Goal: Entertainment & Leisure: Consume media (video, audio)

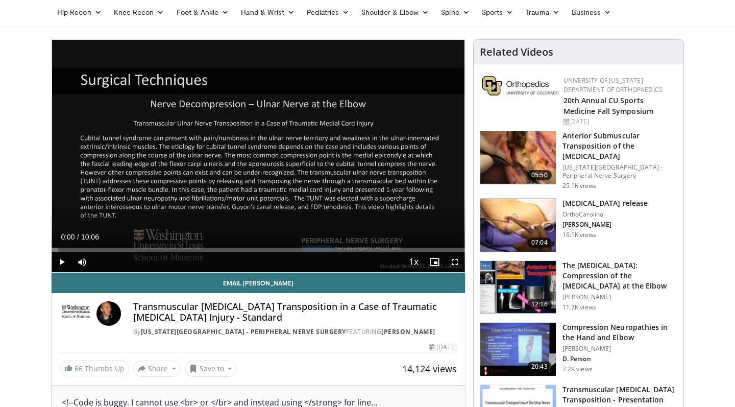
scroll to position [65, 0]
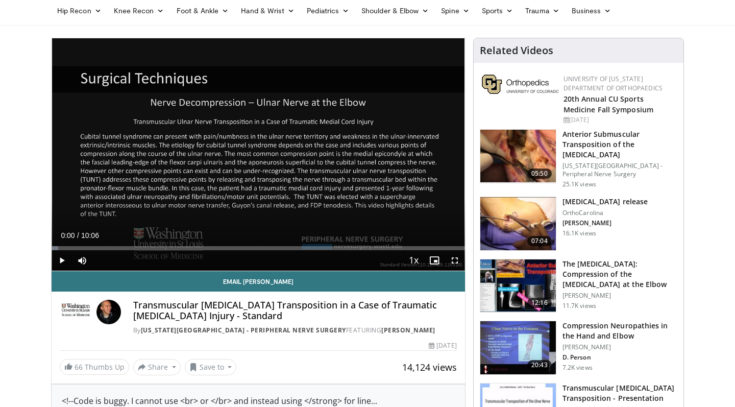
click at [523, 167] on img at bounding box center [518, 156] width 76 height 53
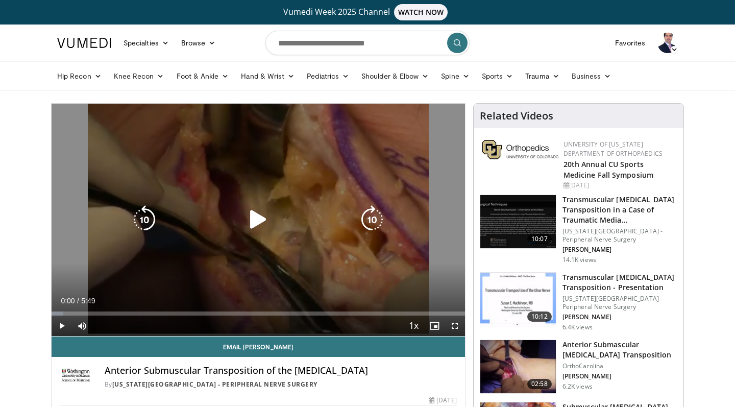
click at [259, 226] on icon "Video Player" at bounding box center [258, 219] width 29 height 29
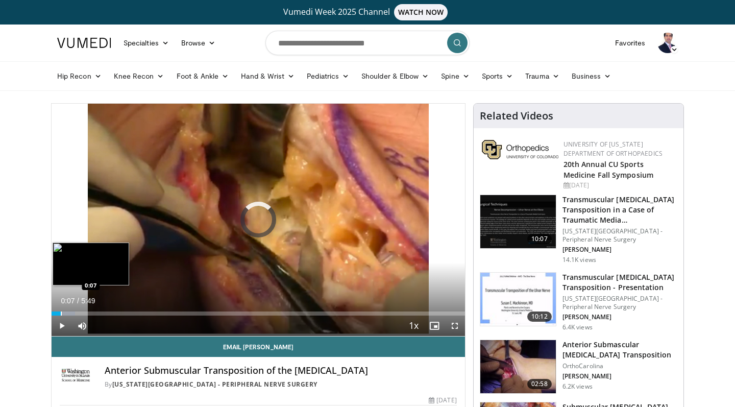
click at [61, 312] on div "Progress Bar" at bounding box center [61, 313] width 1 height 4
click at [78, 312] on div "Progress Bar" at bounding box center [78, 313] width 1 height 4
